Goal: Transaction & Acquisition: Subscribe to service/newsletter

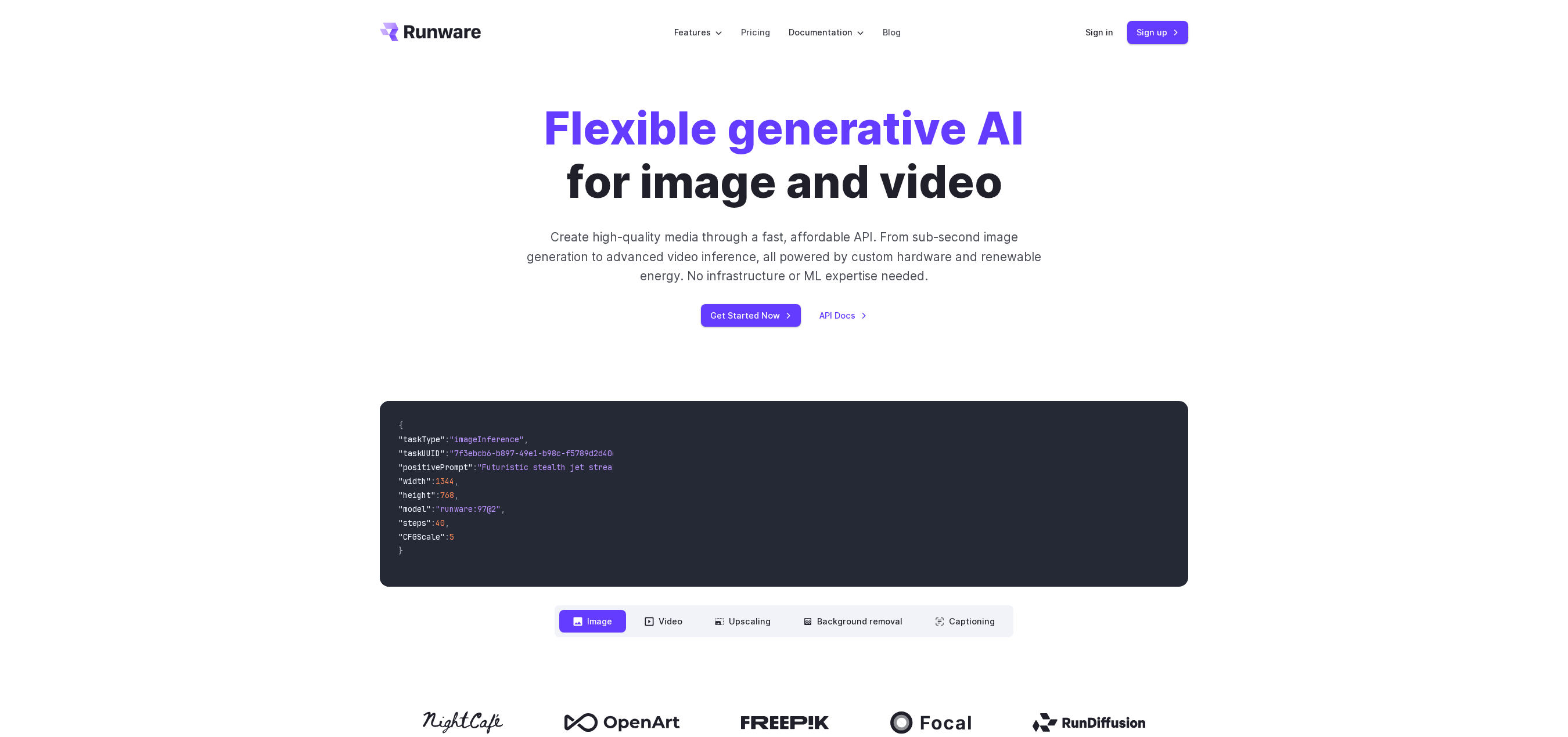
click at [439, 262] on div "Flexible generative AI for image and video Create high-quality media through a …" at bounding box center [784, 214] width 808 height 225
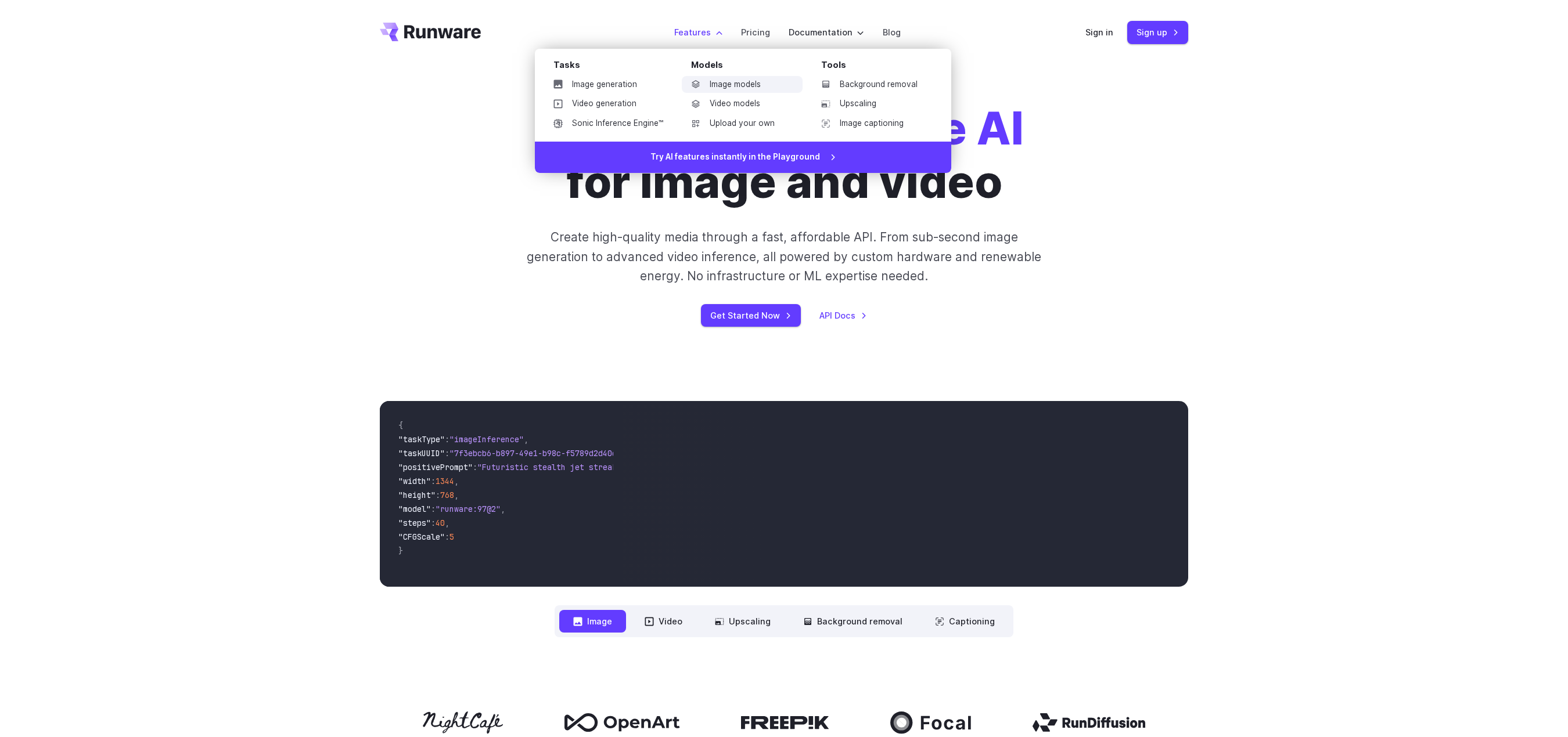
click at [733, 82] on link "Image models" at bounding box center [742, 84] width 121 height 17
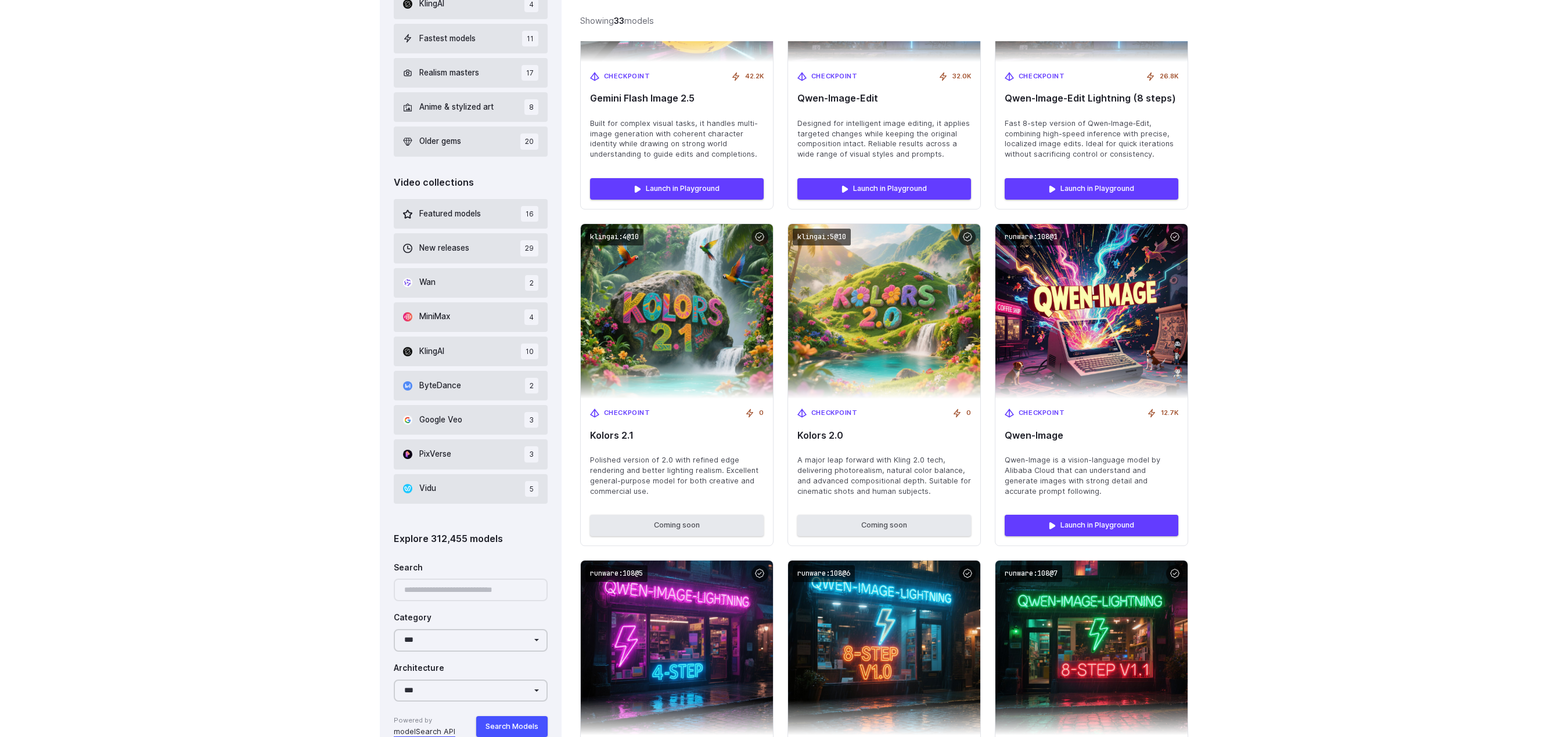
scroll to position [193, 0]
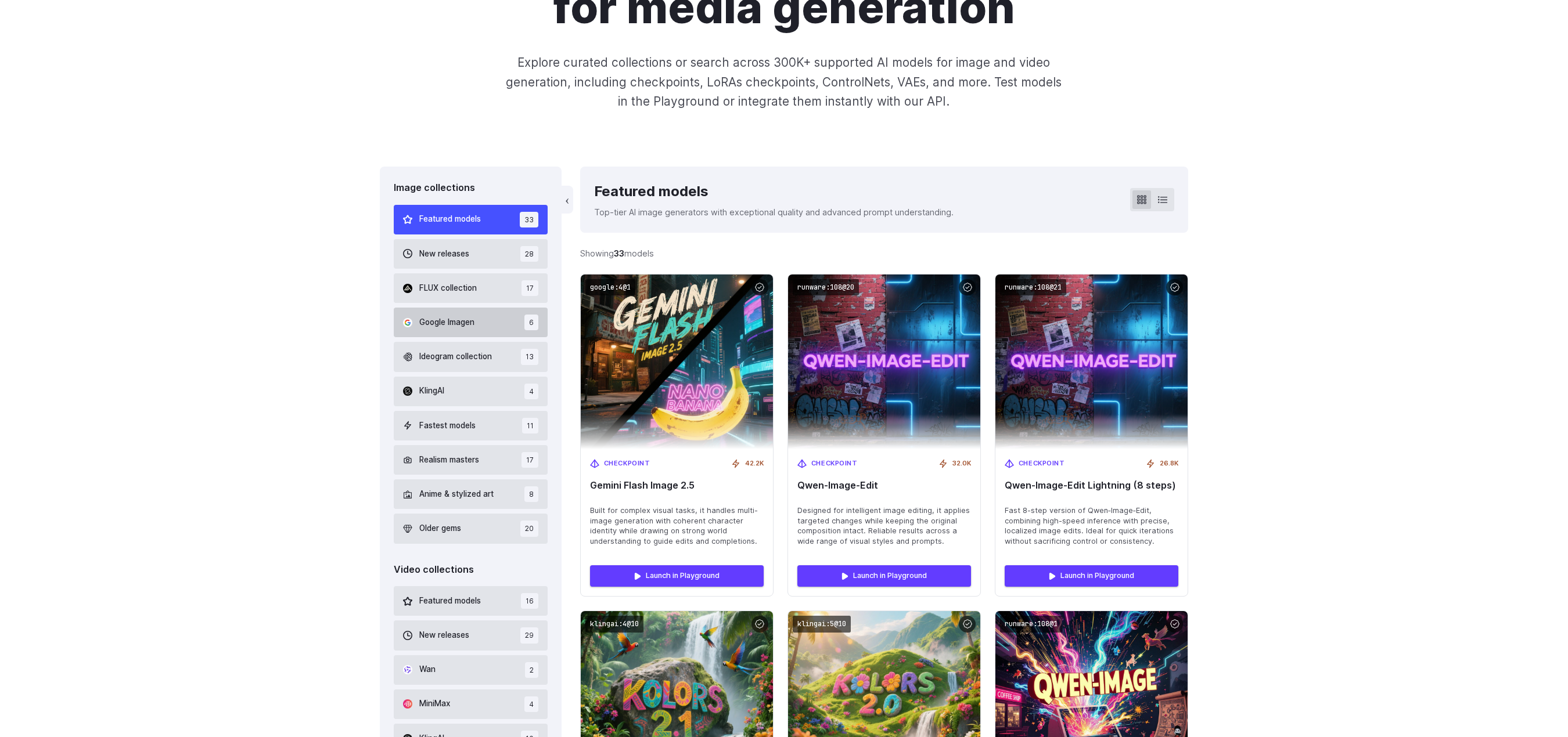
click at [456, 323] on span "Google Imagen" at bounding box center [447, 323] width 56 height 12
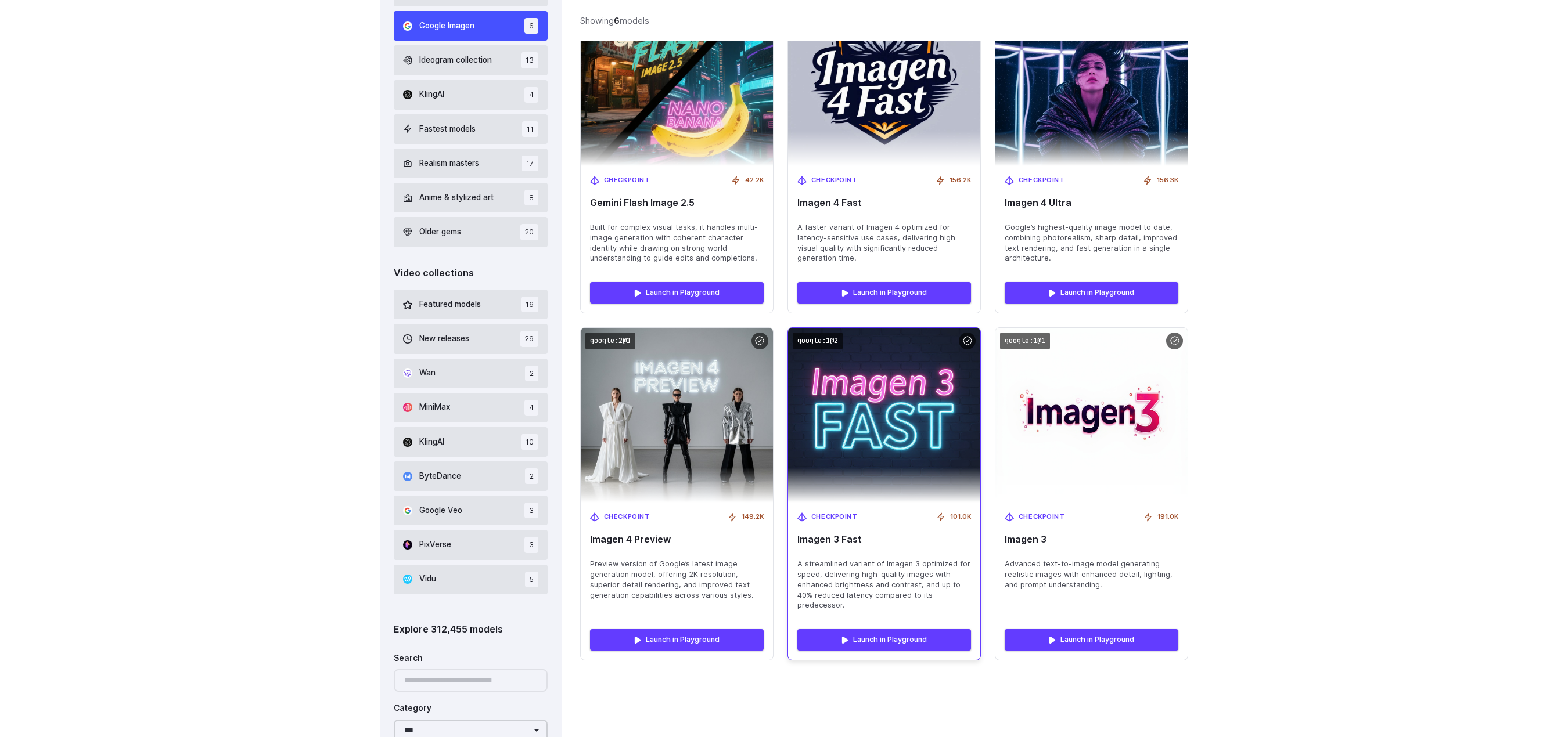
scroll to position [479, 0]
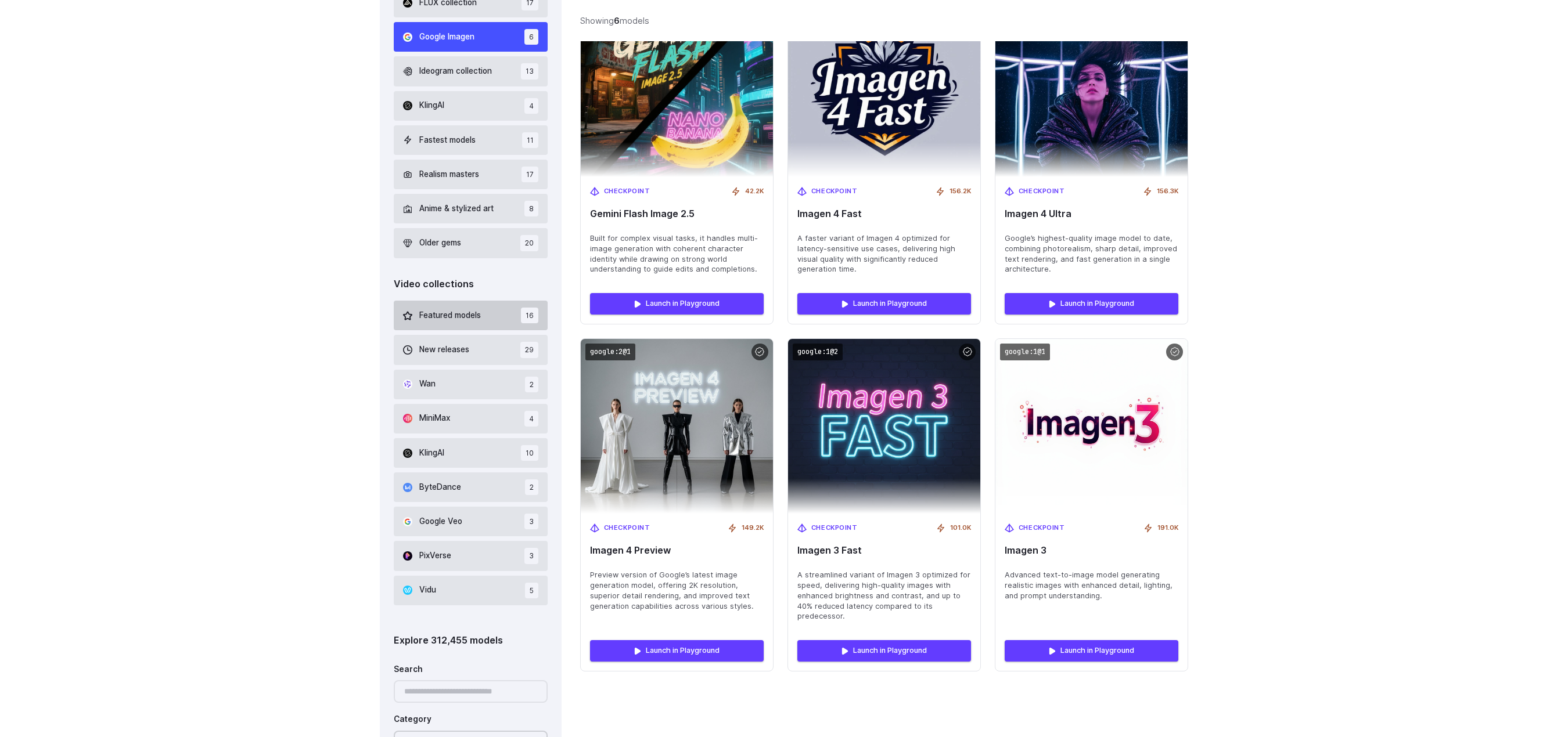
click at [446, 319] on span "Featured models" at bounding box center [450, 315] width 61 height 12
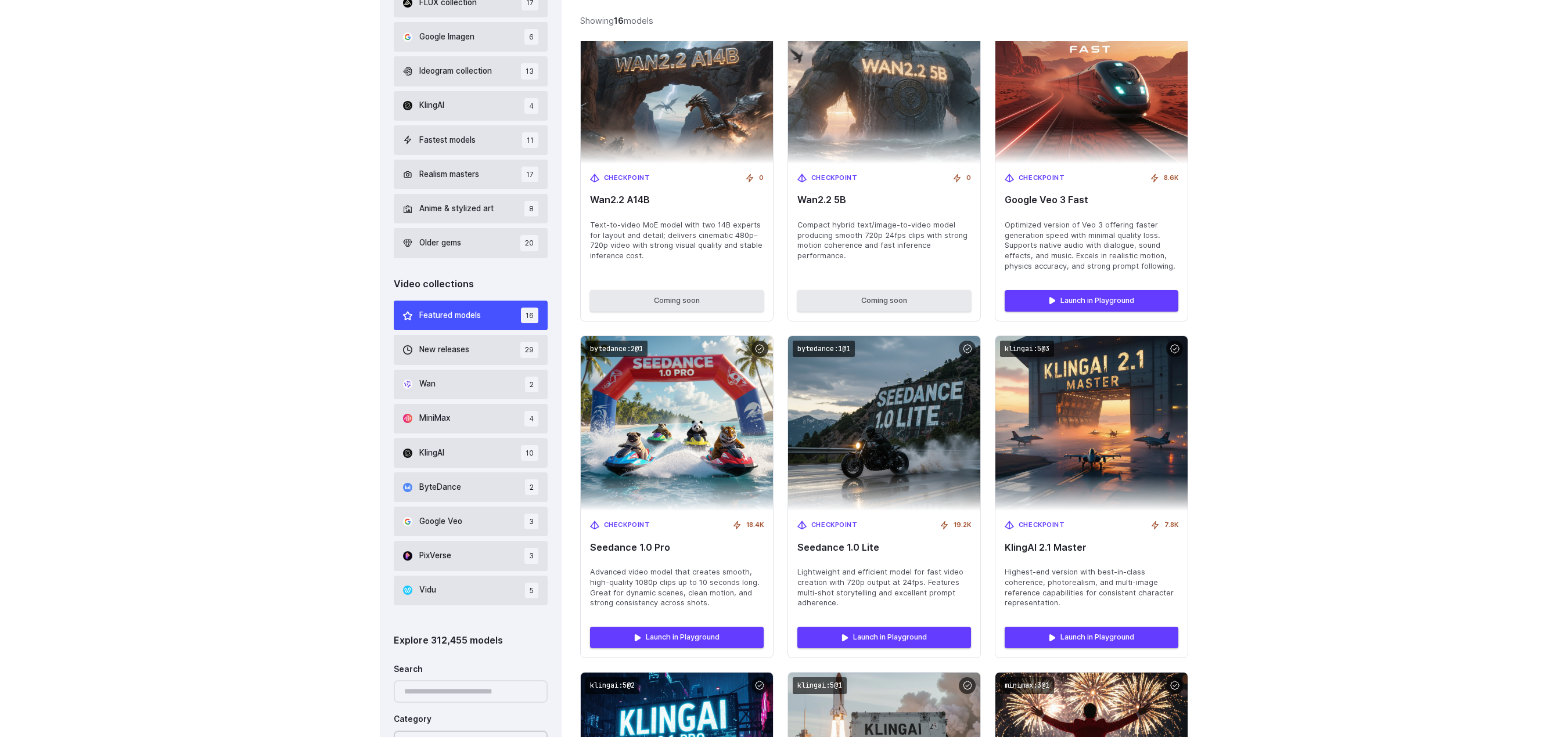
scroll to position [673, 0]
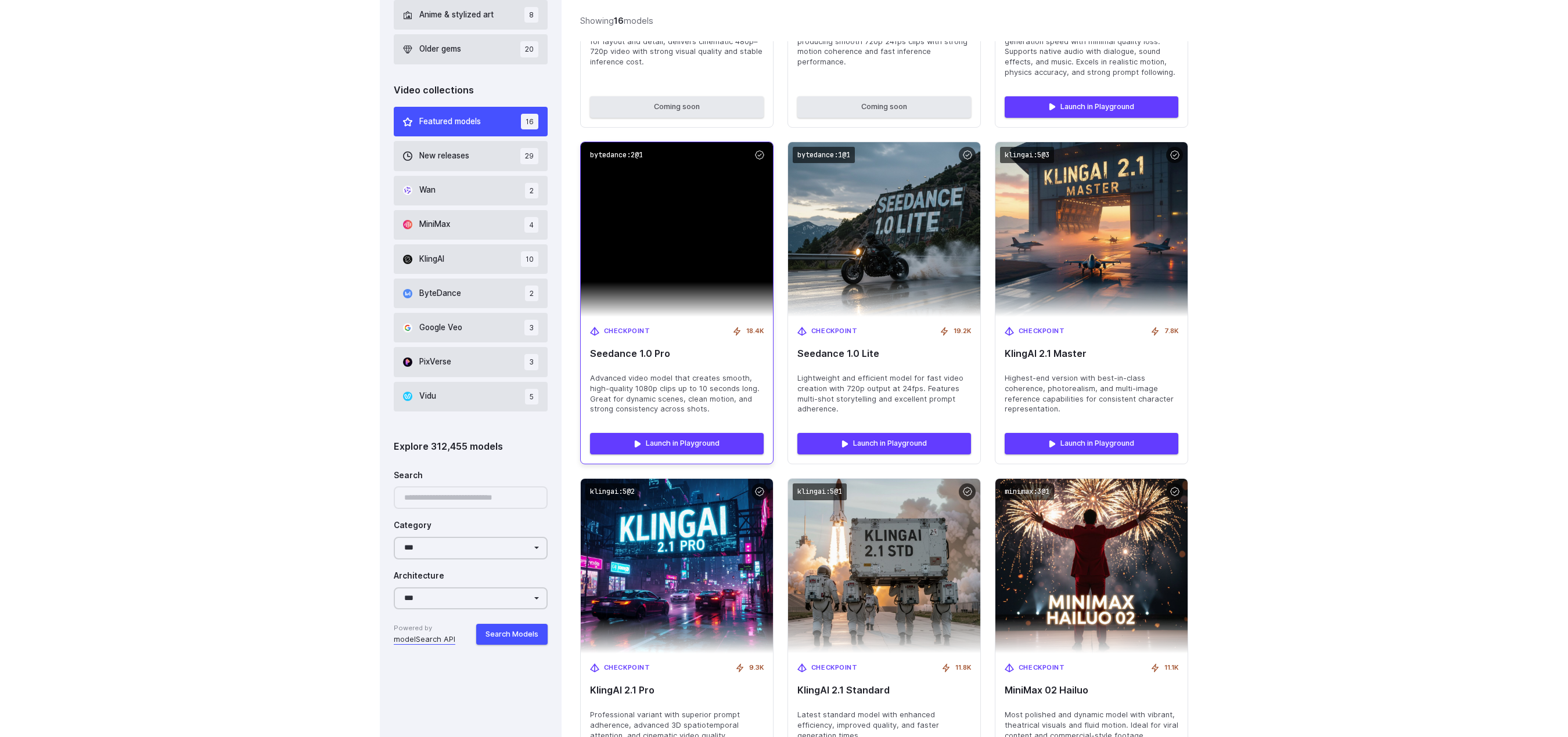
click at [658, 399] on span "Advanced video model that creates smooth, high-quality 1080p clips up to 10 sec…" at bounding box center [676, 394] width 173 height 42
click at [656, 268] on img at bounding box center [677, 230] width 192 height 175
click at [656, 443] on link "Launch in Playground" at bounding box center [676, 444] width 173 height 21
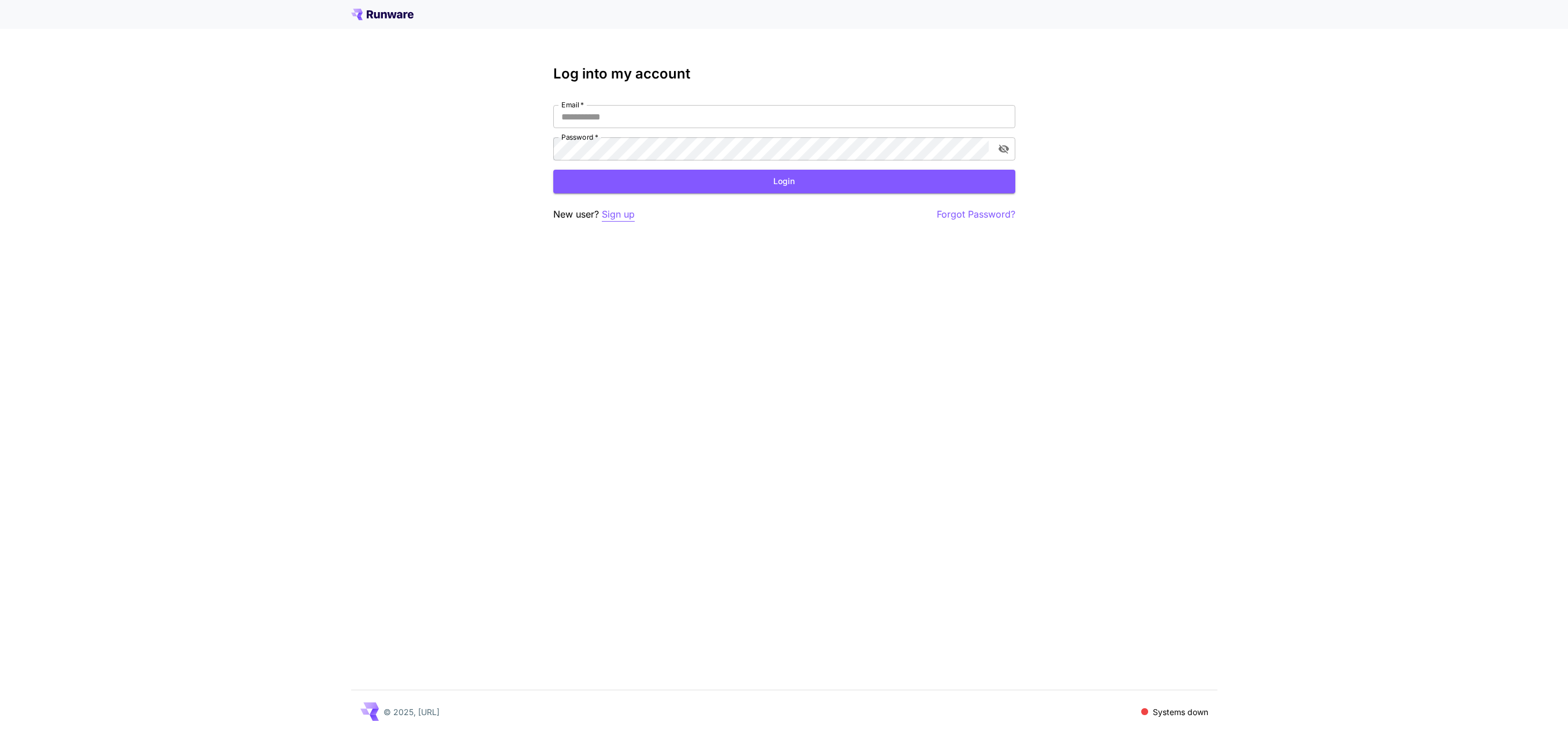
click at [629, 216] on p "Sign up" at bounding box center [618, 214] width 33 height 14
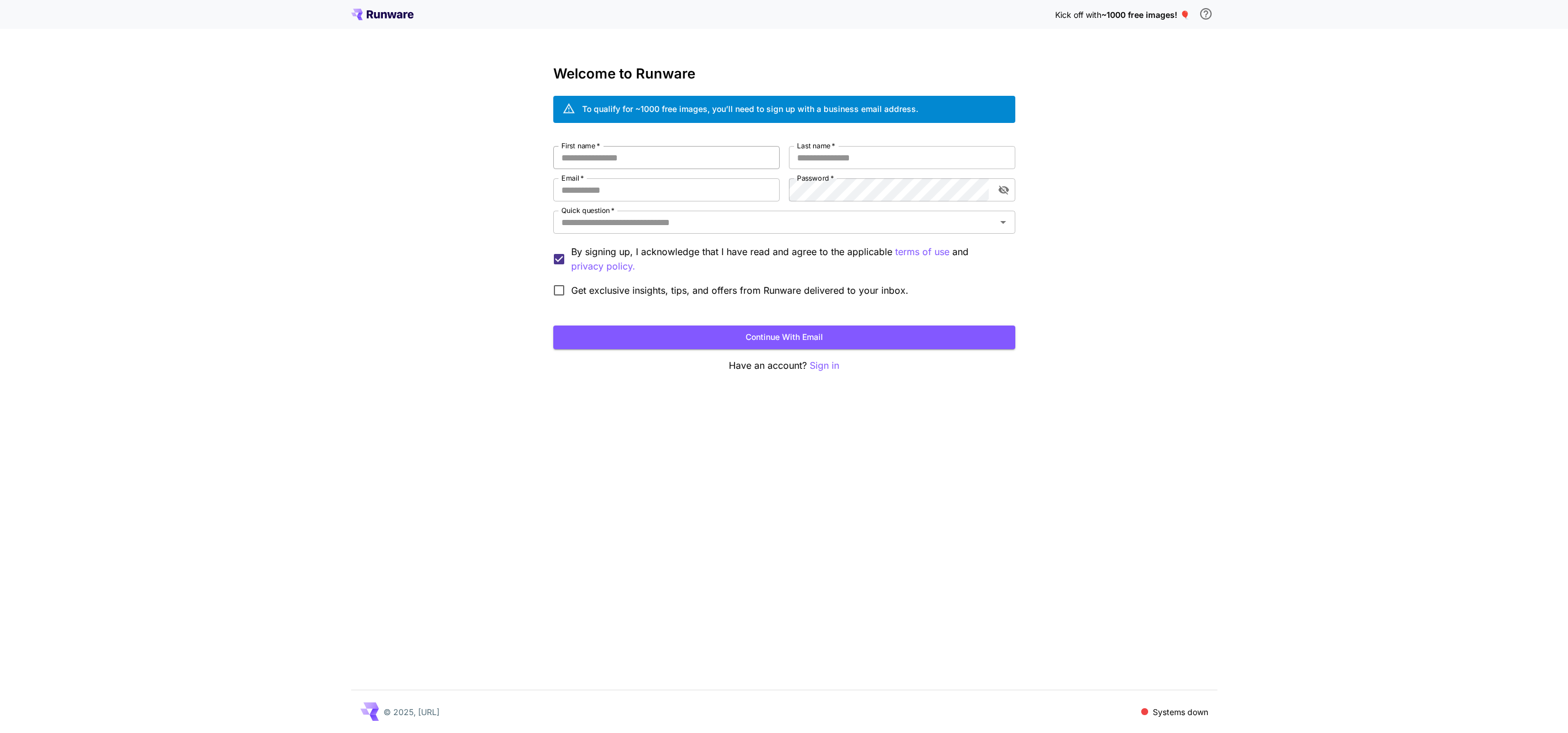
click at [613, 154] on input "First name   *" at bounding box center [666, 157] width 227 height 23
type input "******"
click at [614, 191] on input "Email   *" at bounding box center [666, 189] width 227 height 23
type input "**********"
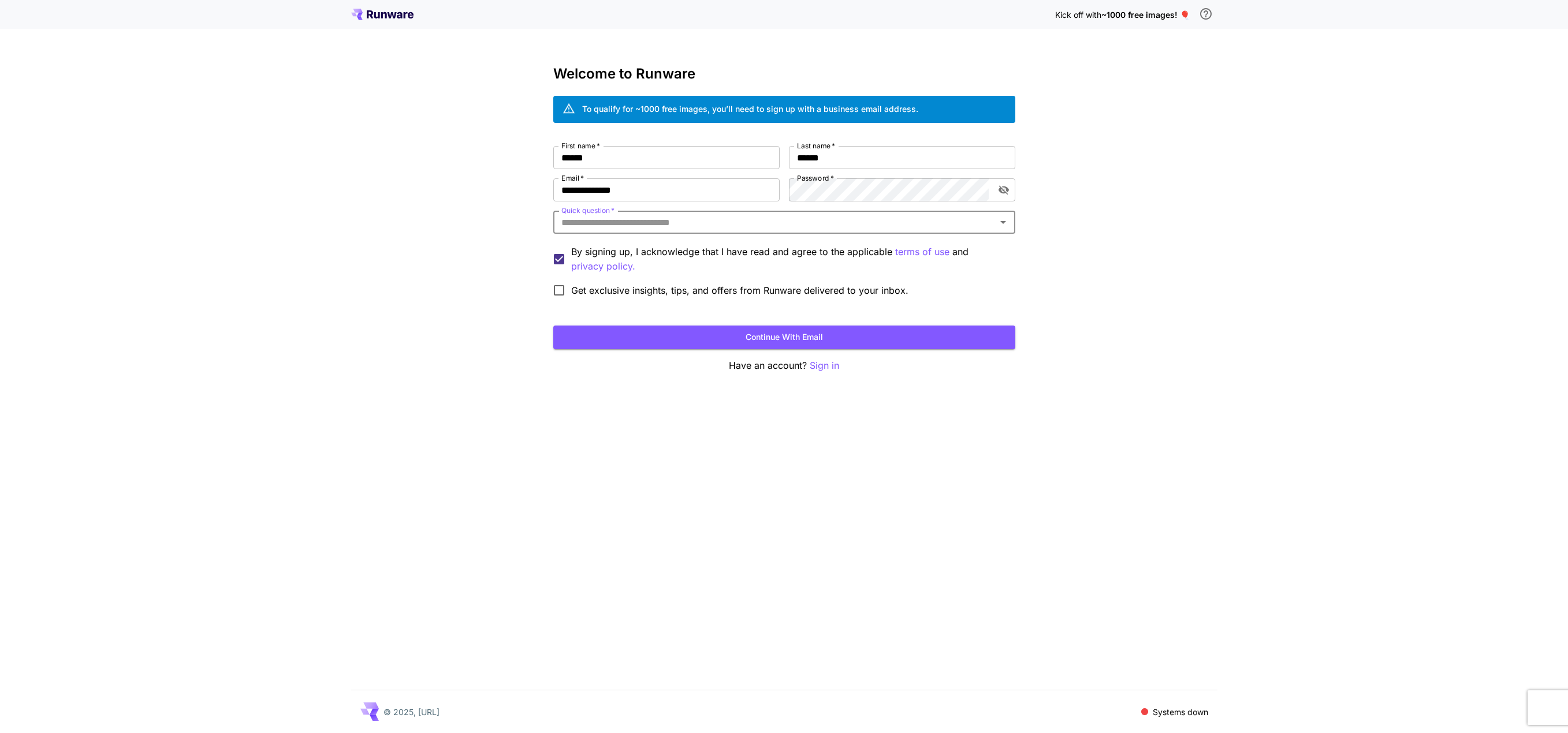
click at [659, 224] on input "Quick question   *" at bounding box center [775, 222] width 436 height 16
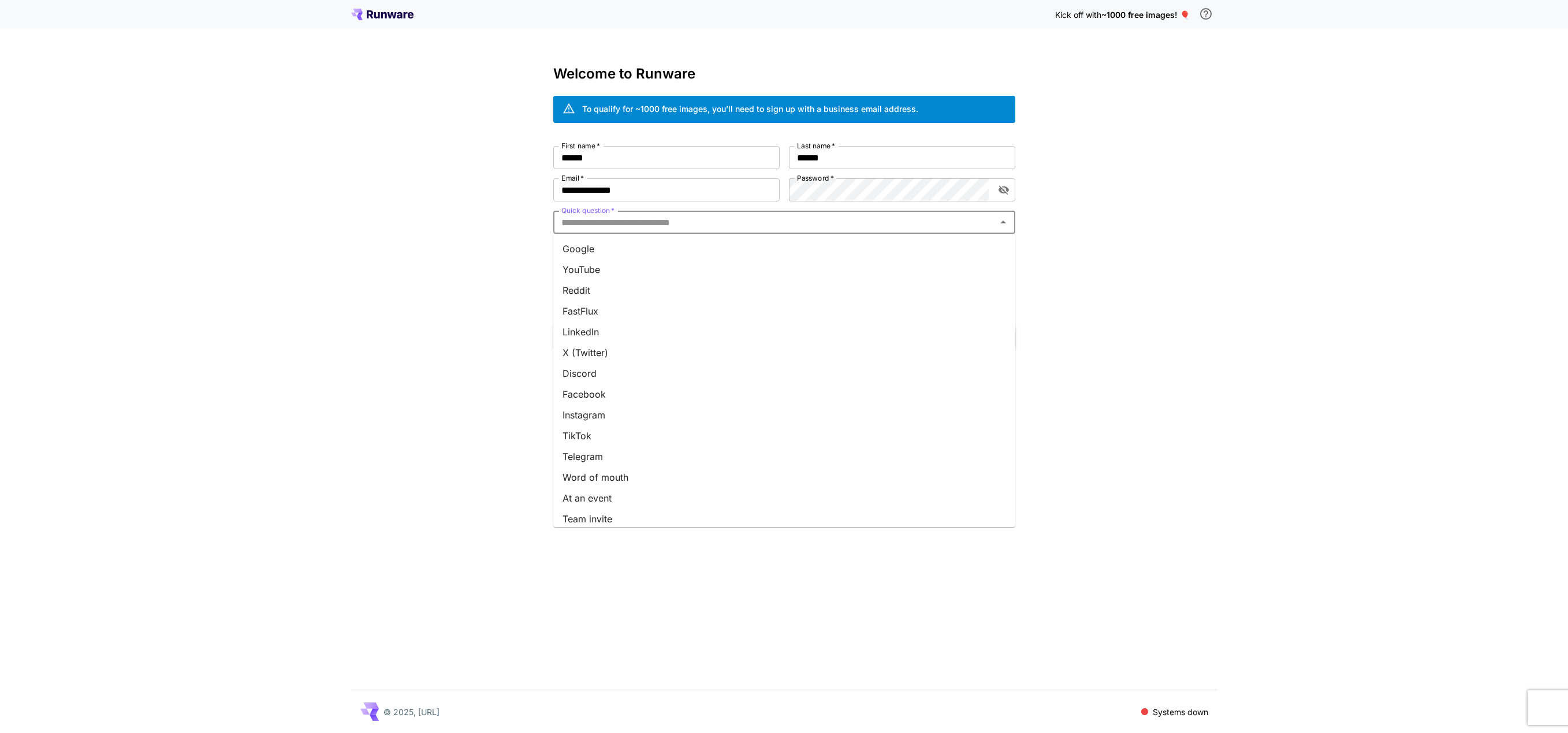
click at [592, 251] on li "Google" at bounding box center [784, 249] width 462 height 21
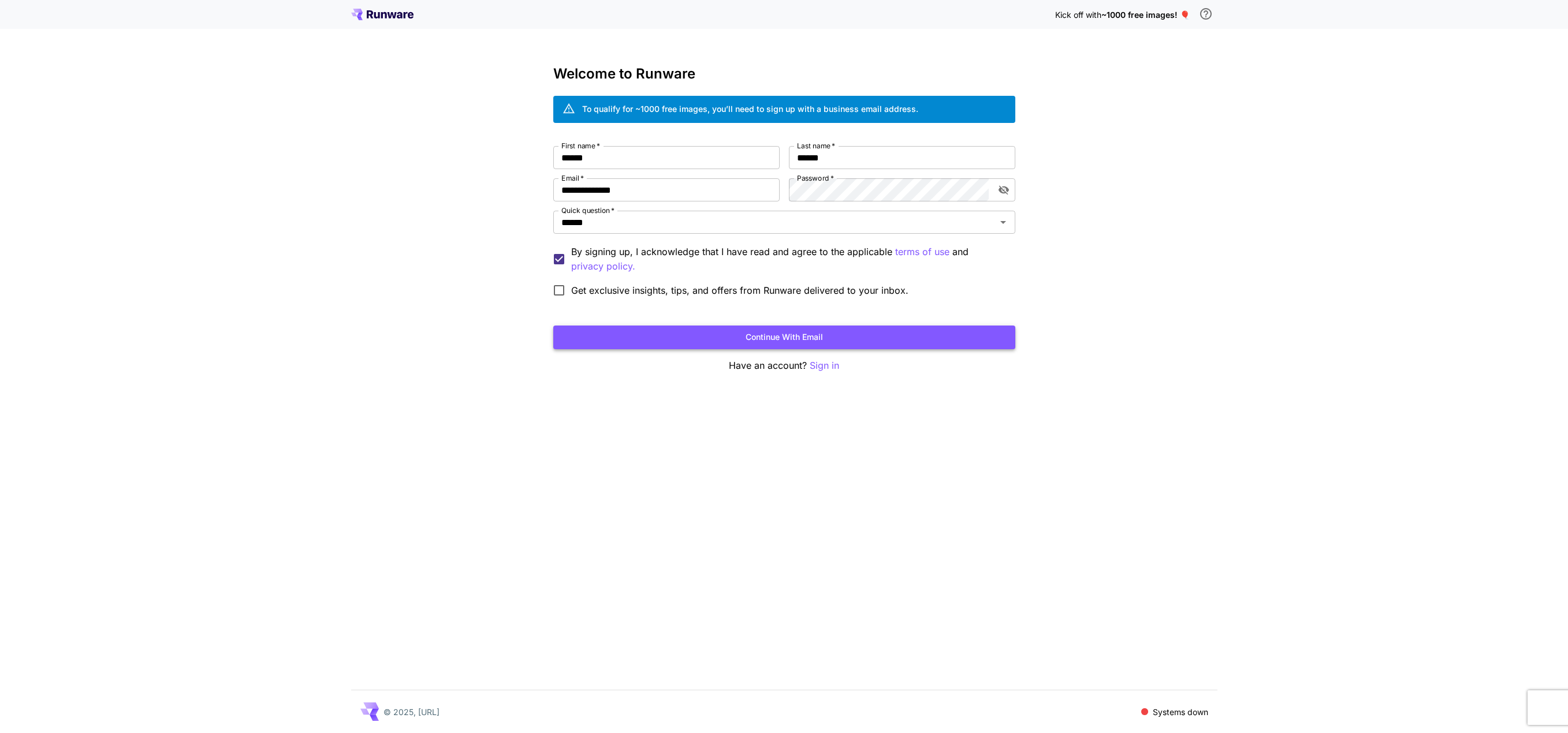
click at [755, 348] on button "Continue with email" at bounding box center [784, 337] width 462 height 24
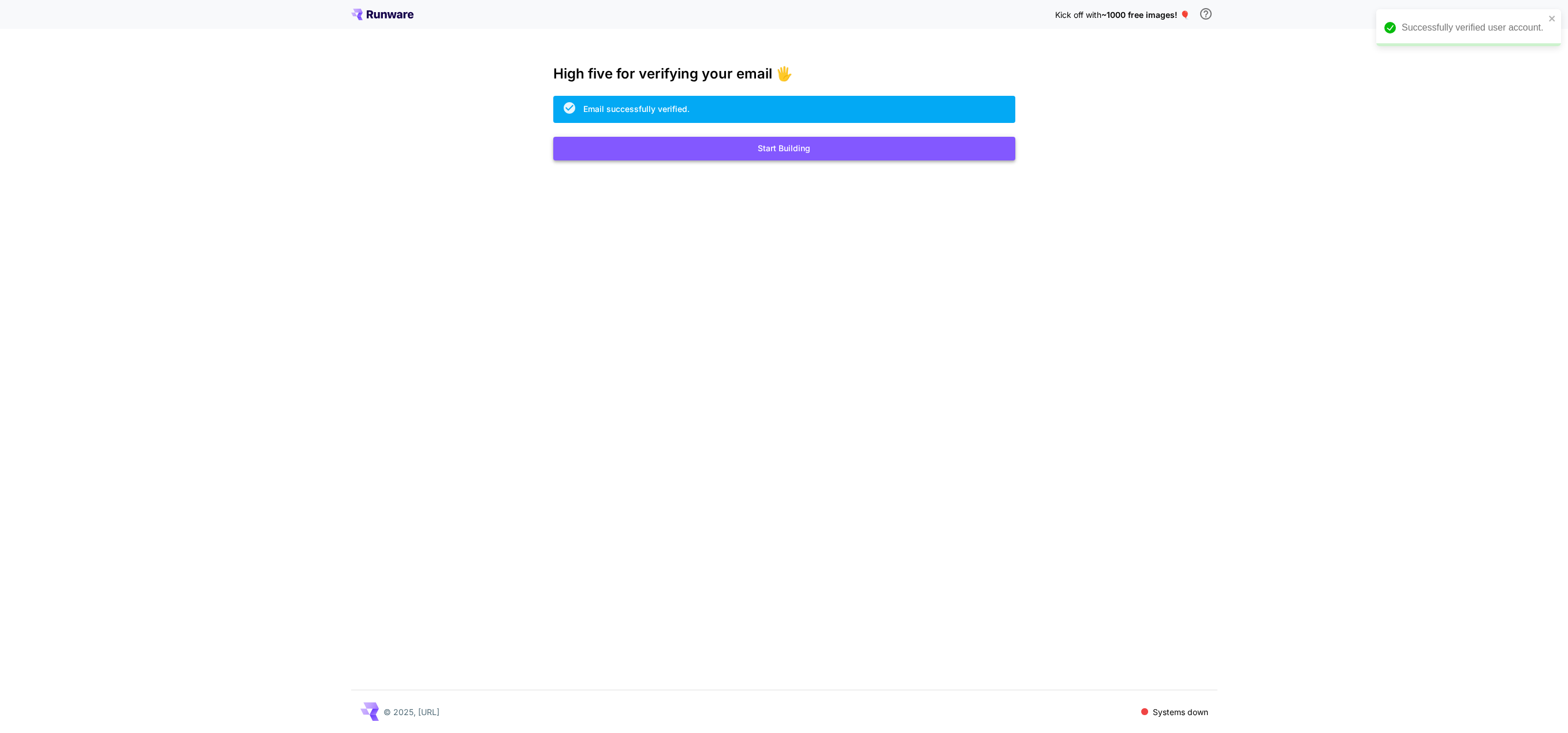
click at [765, 149] on button "Start Building" at bounding box center [784, 149] width 462 height 24
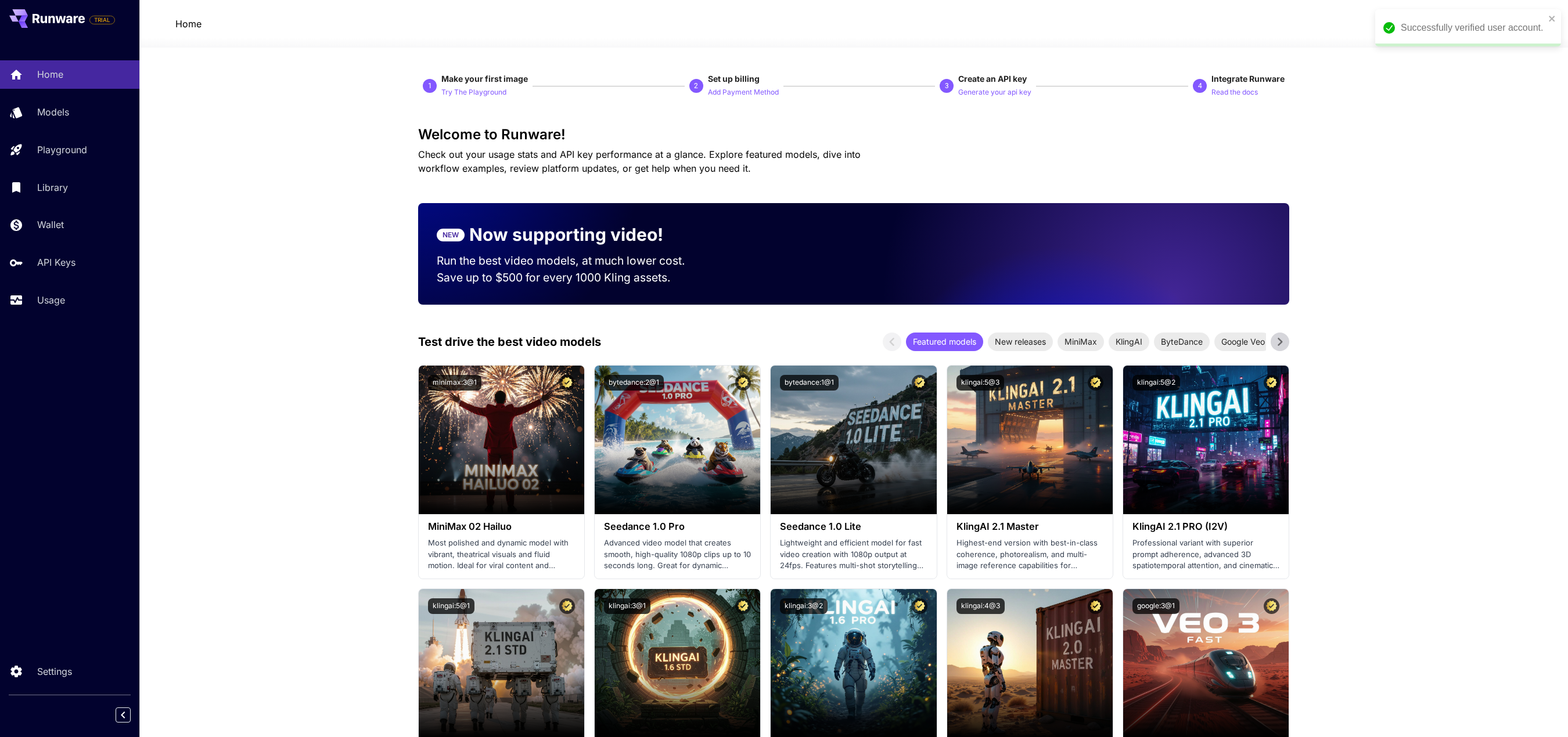
drag, startPoint x: 372, startPoint y: 212, endPoint x: 374, endPoint y: 219, distance: 7.3
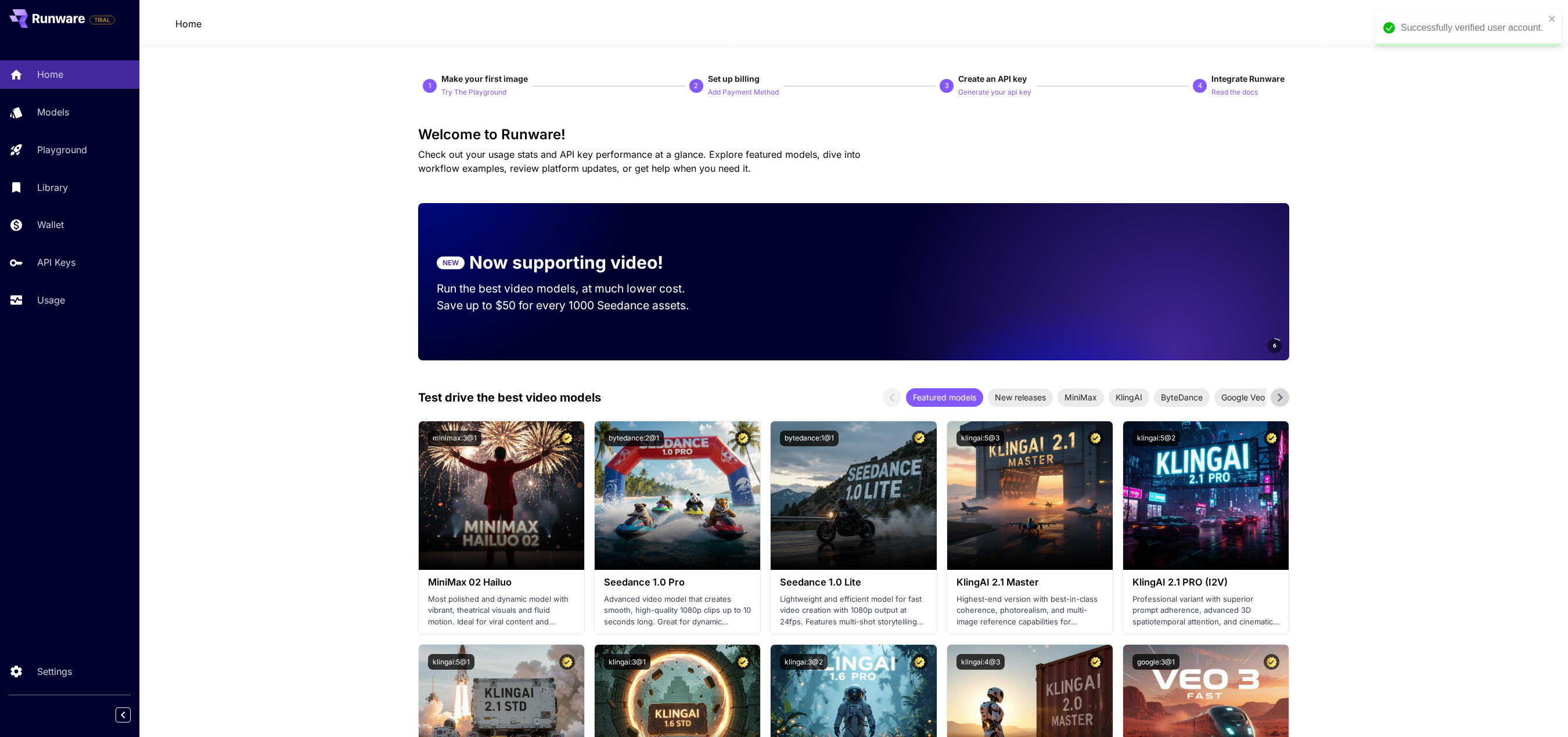
drag, startPoint x: 378, startPoint y: 117, endPoint x: 389, endPoint y: 95, distance: 24.6
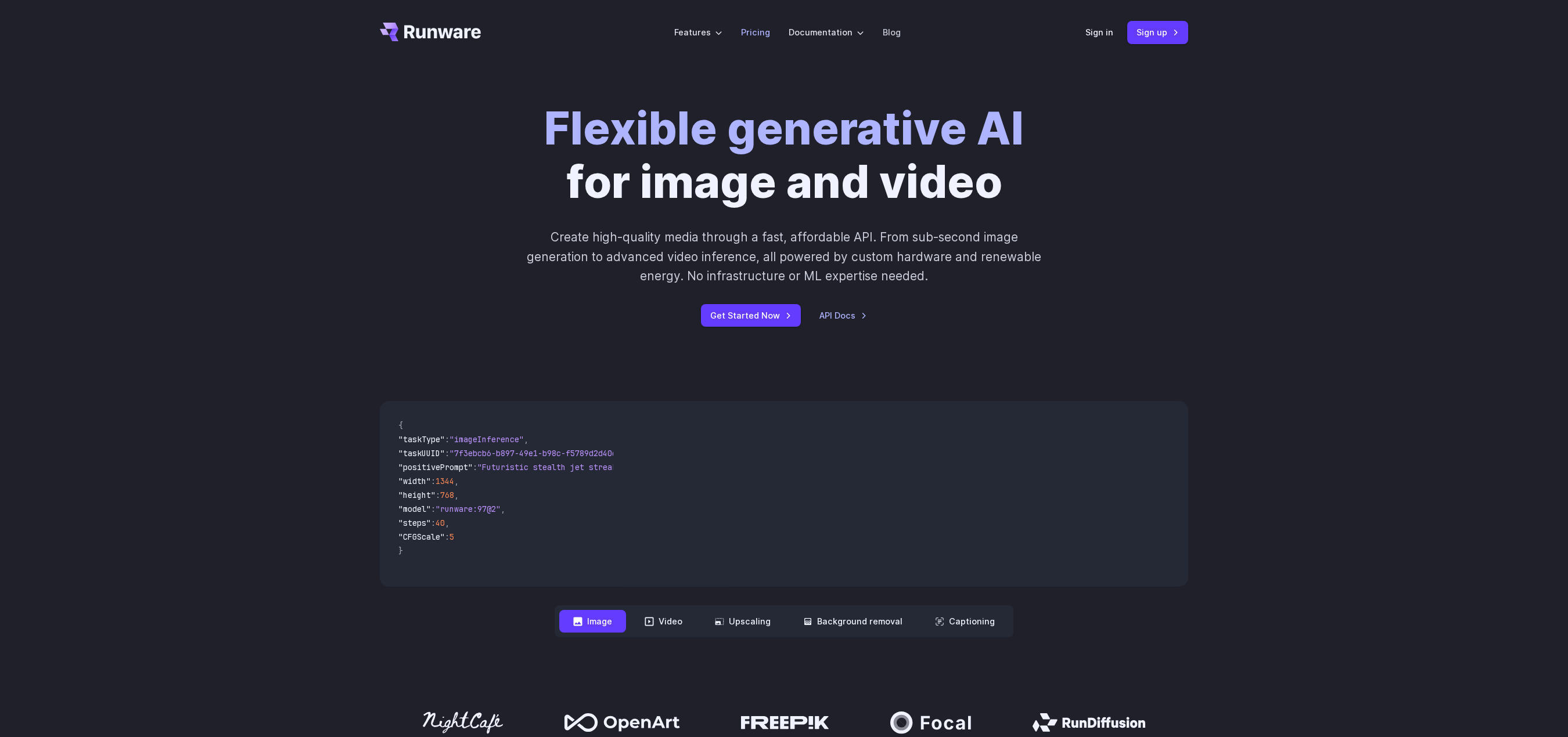
click at [762, 28] on link "Pricing" at bounding box center [755, 33] width 29 height 13
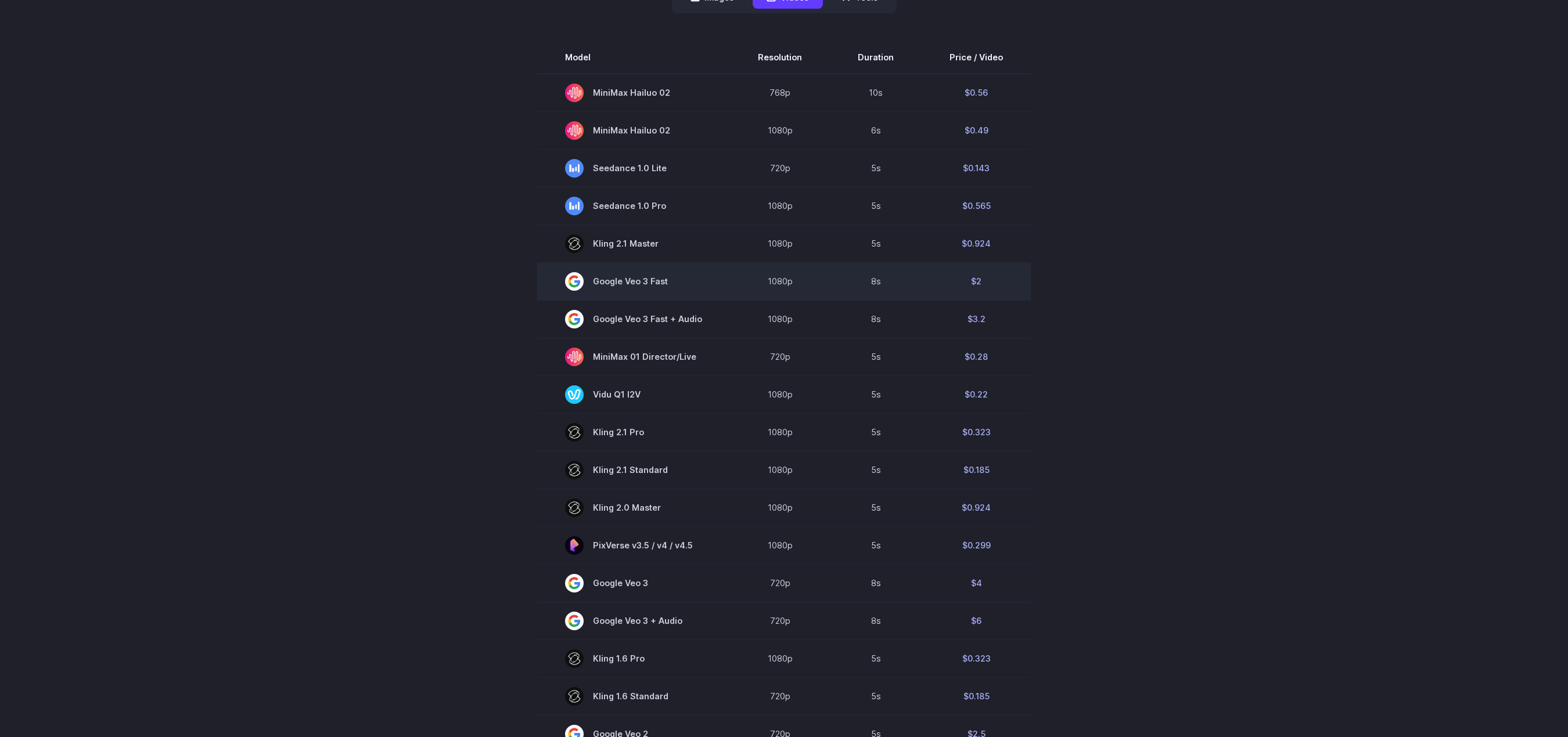
scroll to position [388, 0]
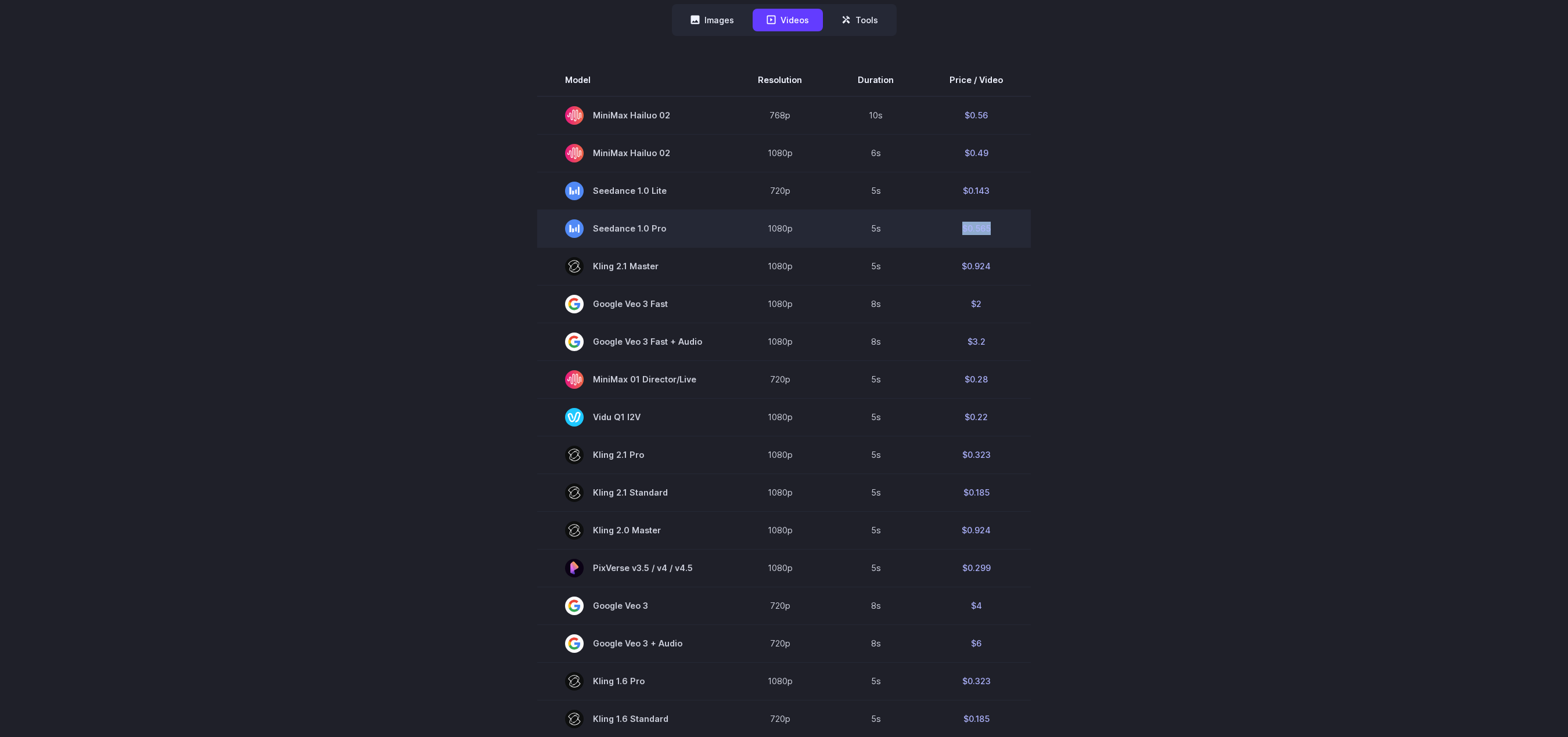
drag, startPoint x: 952, startPoint y: 230, endPoint x: 1024, endPoint y: 224, distance: 72.2
click at [1024, 224] on td "$0.565" at bounding box center [976, 228] width 109 height 37
drag, startPoint x: 625, startPoint y: 228, endPoint x: 651, endPoint y: 226, distance: 26.1
click at [651, 226] on span "Seedance 1.0 Pro" at bounding box center [633, 228] width 137 height 18
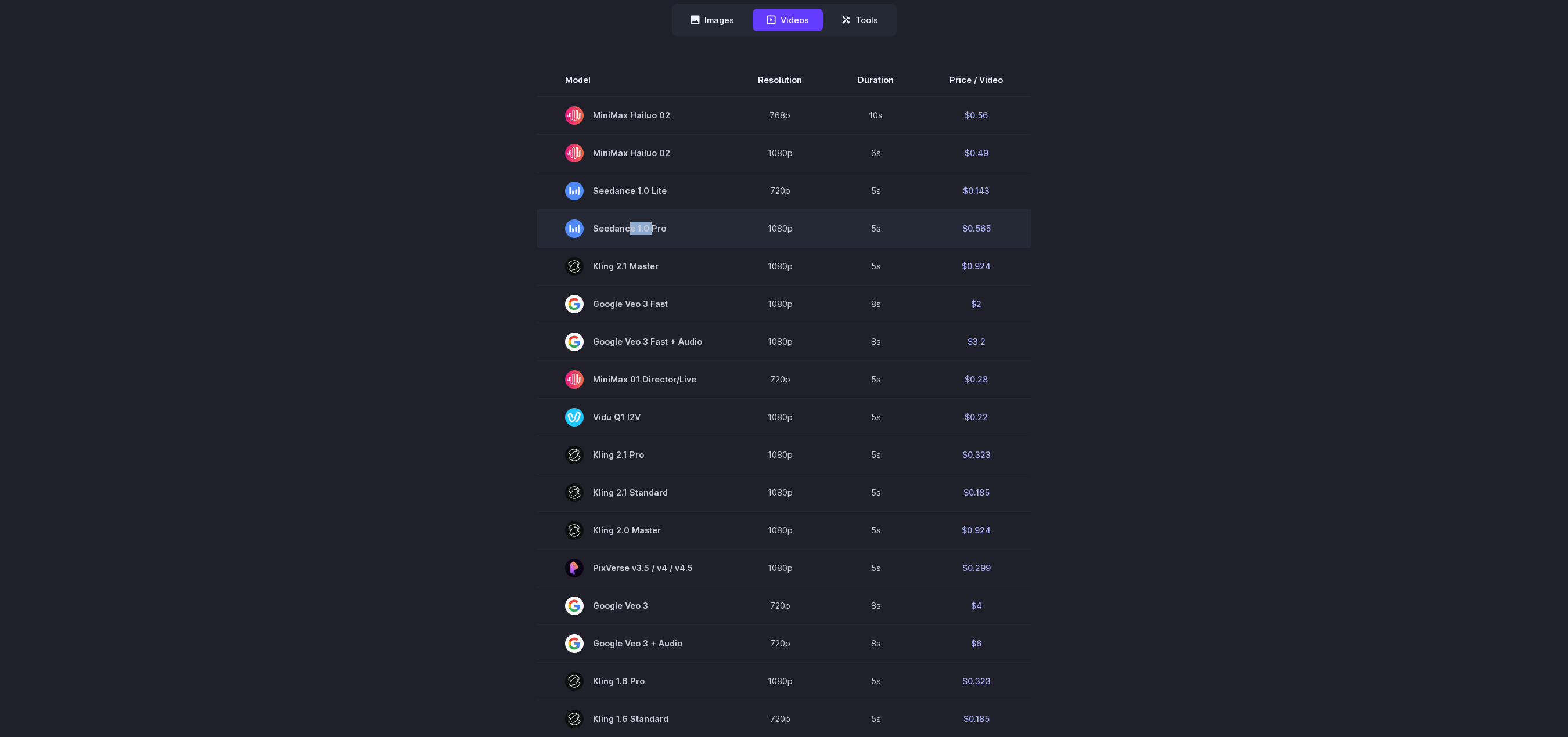
click at [651, 225] on span "Seedance 1.0 Pro" at bounding box center [633, 228] width 137 height 18
